Goal: Transaction & Acquisition: Purchase product/service

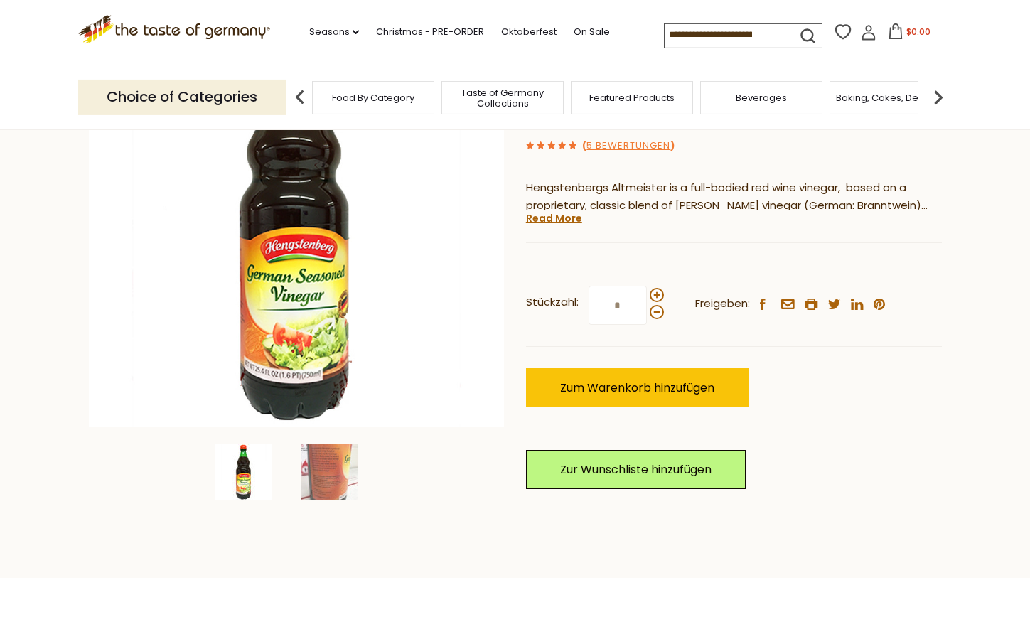
scroll to position [230, 0]
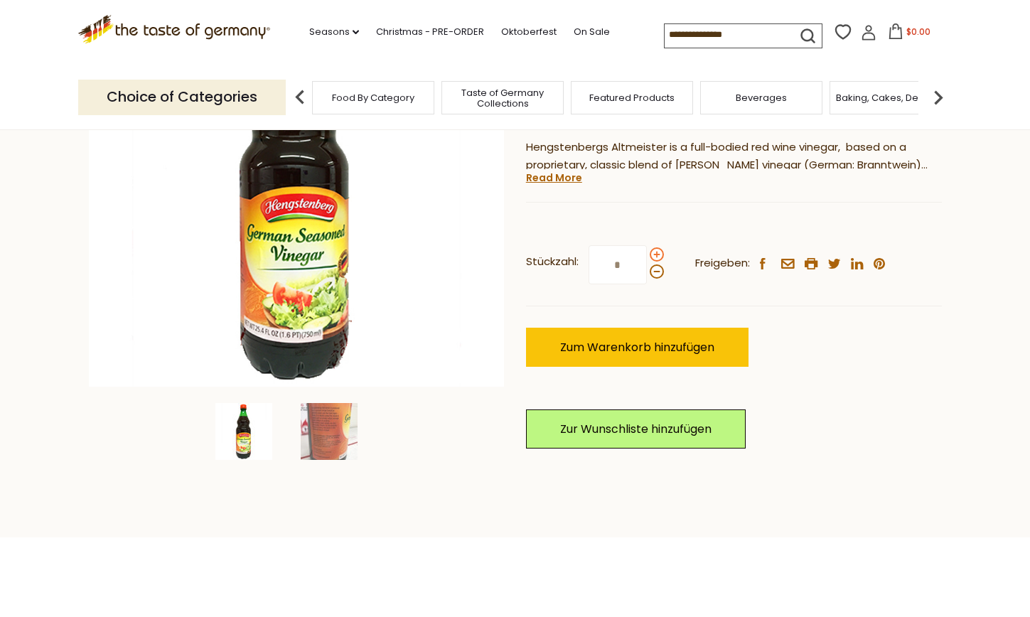
click at [657, 259] on span at bounding box center [657, 254] width 14 height 14
click at [647, 259] on input "*" at bounding box center [617, 264] width 58 height 39
click at [657, 259] on span at bounding box center [657, 254] width 14 height 14
click at [647, 259] on input "*" at bounding box center [617, 264] width 58 height 39
click at [657, 269] on span at bounding box center [657, 271] width 14 height 14
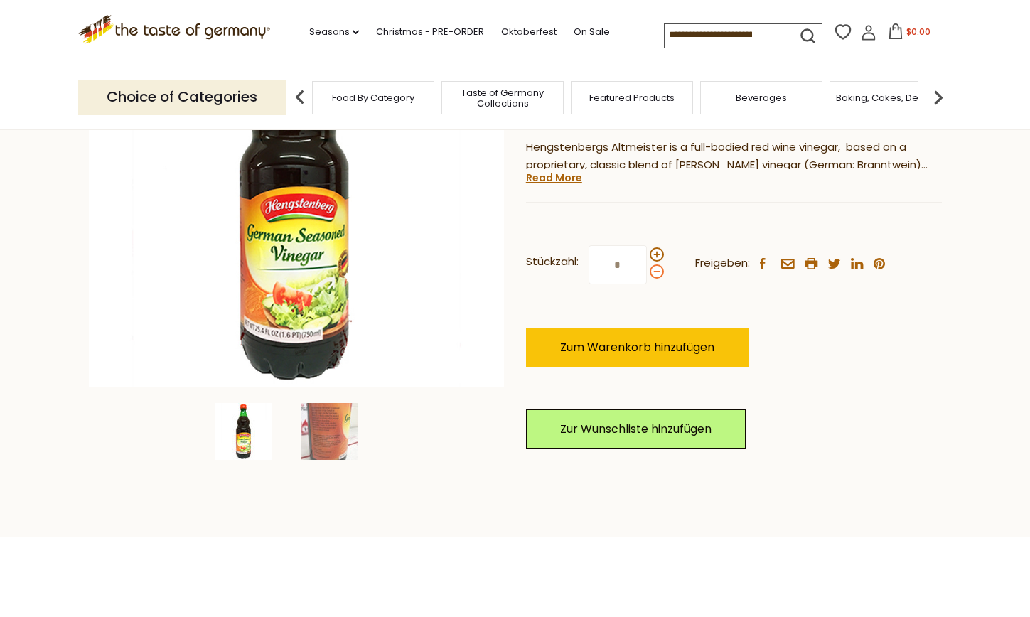
click at [647, 269] on input "*" at bounding box center [617, 264] width 58 height 39
click at [657, 269] on span at bounding box center [657, 271] width 14 height 14
click at [647, 269] on input "*" at bounding box center [617, 264] width 58 height 39
click at [661, 254] on span at bounding box center [657, 254] width 14 height 14
click at [647, 254] on input "*" at bounding box center [617, 264] width 58 height 39
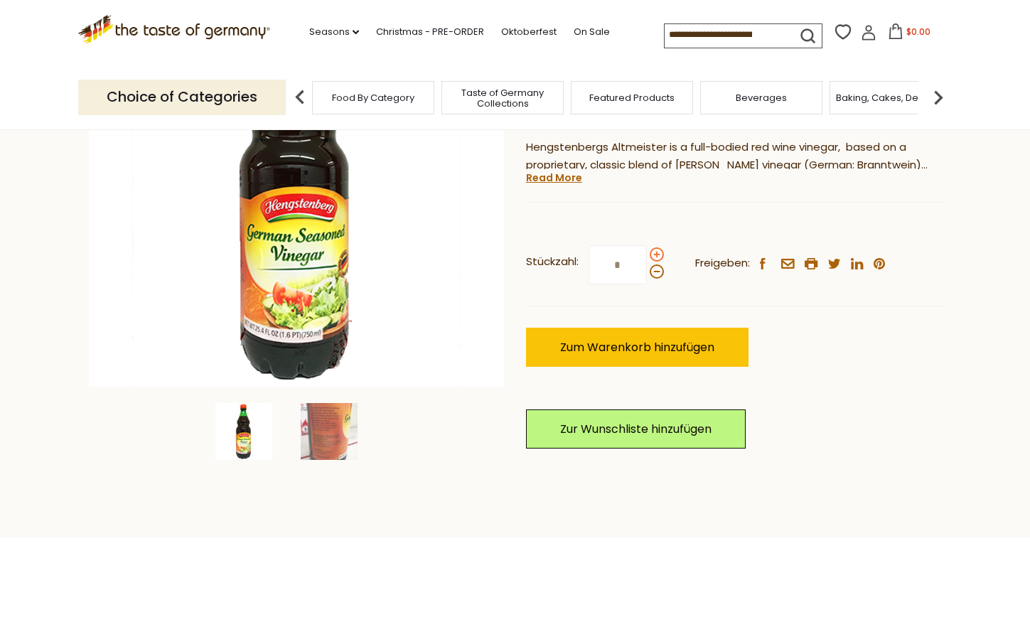
type input "*"
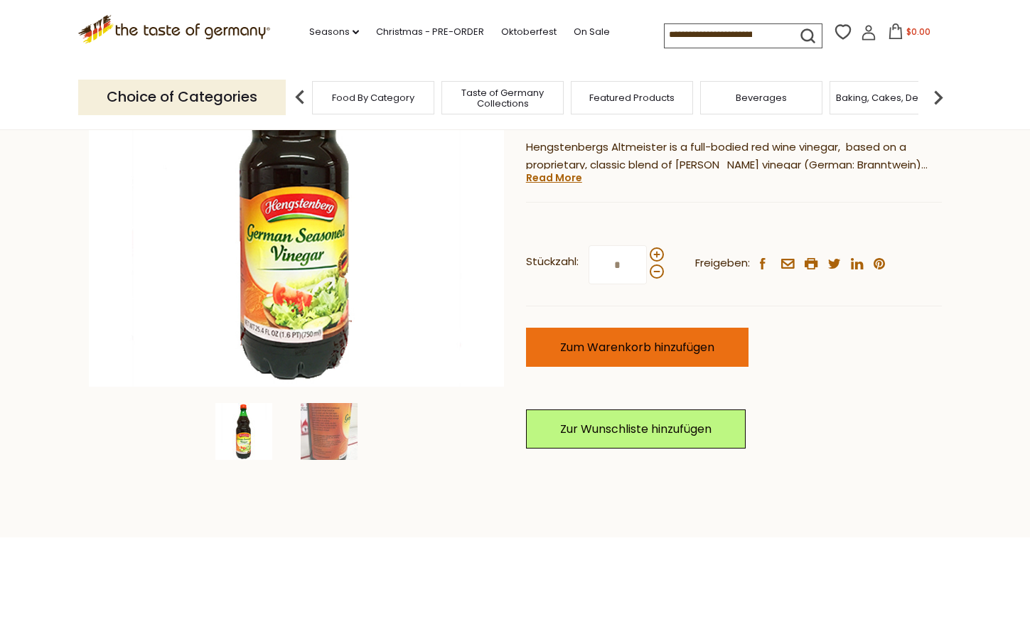
click at [646, 348] on span "Zum Warenkorb hinzufügen" at bounding box center [637, 347] width 154 height 16
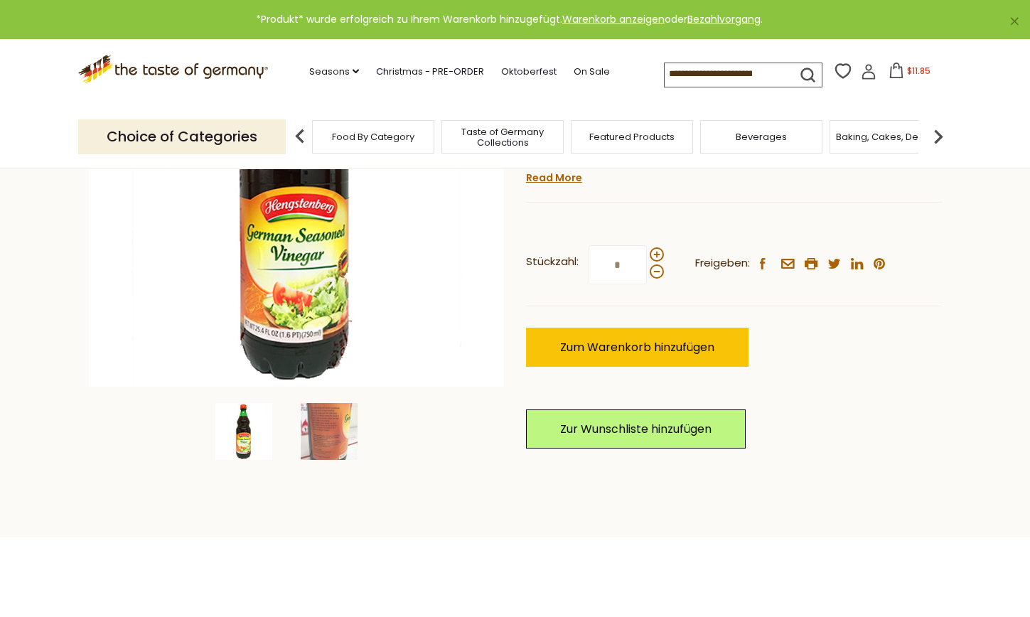
click at [888, 70] on icon at bounding box center [896, 71] width 16 height 16
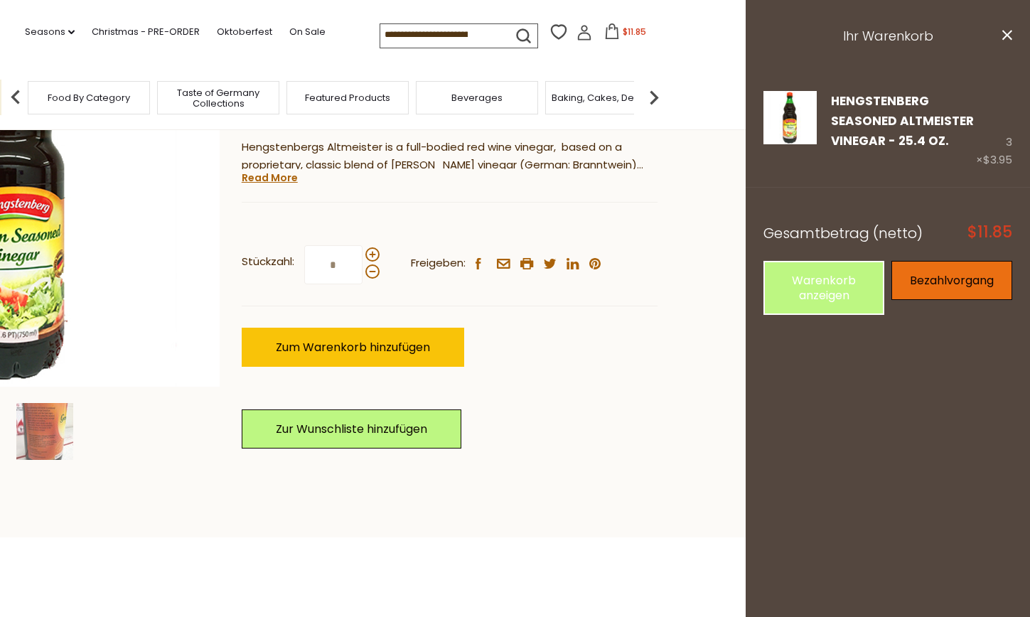
click at [922, 281] on link "Bezahlvorgang" at bounding box center [951, 280] width 121 height 39
